Goal: Task Accomplishment & Management: Complete application form

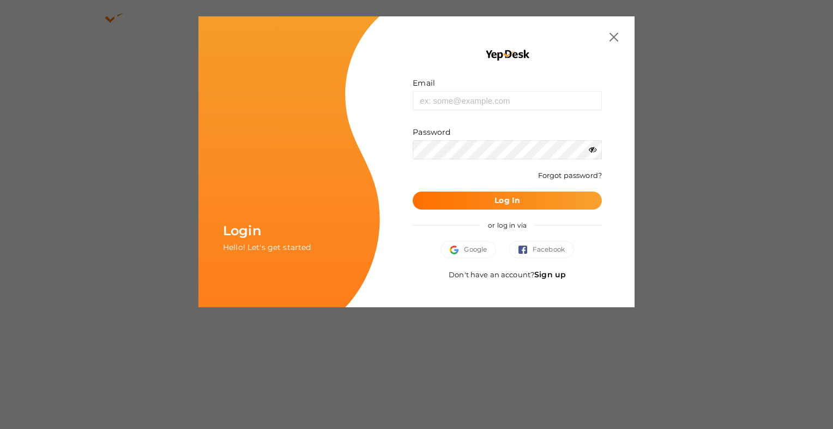
click at [614, 34] on img at bounding box center [614, 37] width 9 height 9
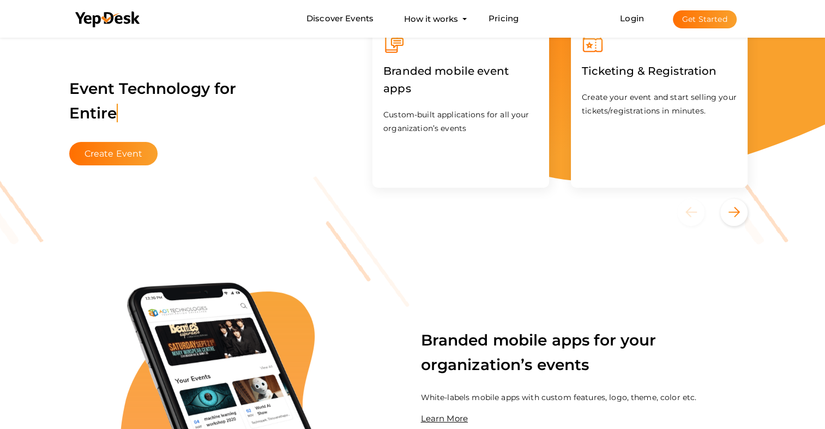
scroll to position [109, 0]
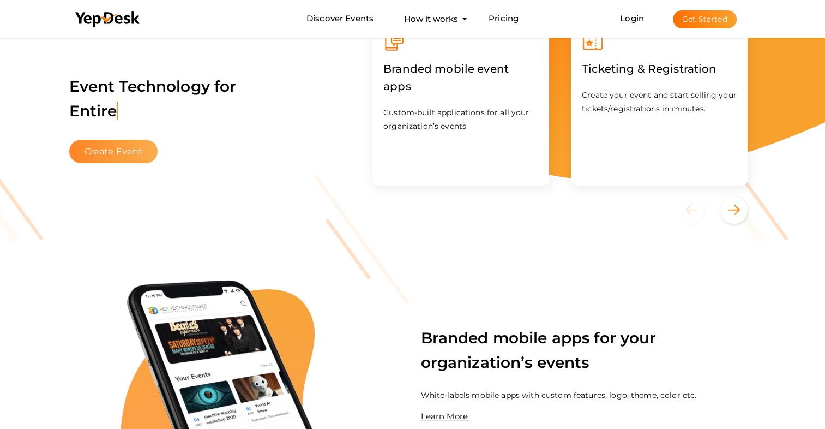
click at [135, 156] on button "Create Event" at bounding box center [113, 151] width 89 height 23
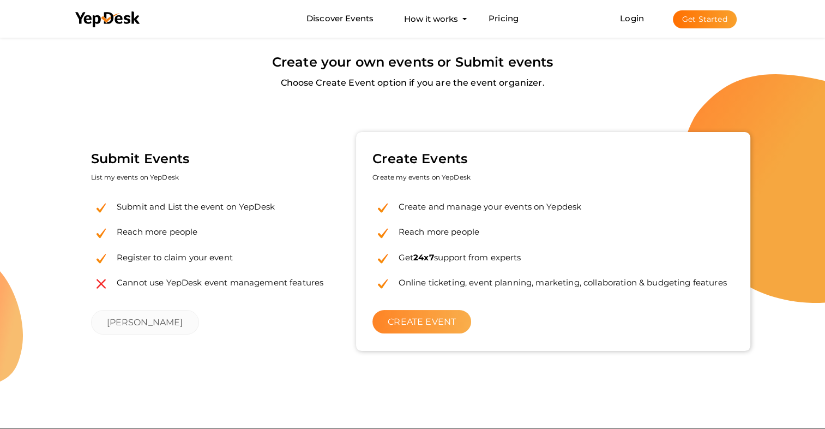
click at [403, 333] on link "CREATE EVENT" at bounding box center [421, 321] width 99 height 23
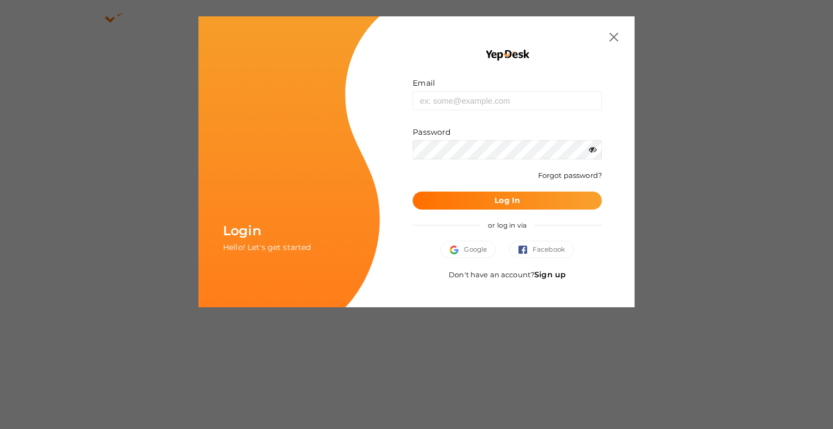
click at [619, 38] on div "Email Invalid email. Password Wrong Credentials Forgot password? Log In or log …" at bounding box center [507, 161] width 255 height 291
click at [612, 38] on img at bounding box center [614, 37] width 9 height 9
